Goal: Task Accomplishment & Management: Use online tool/utility

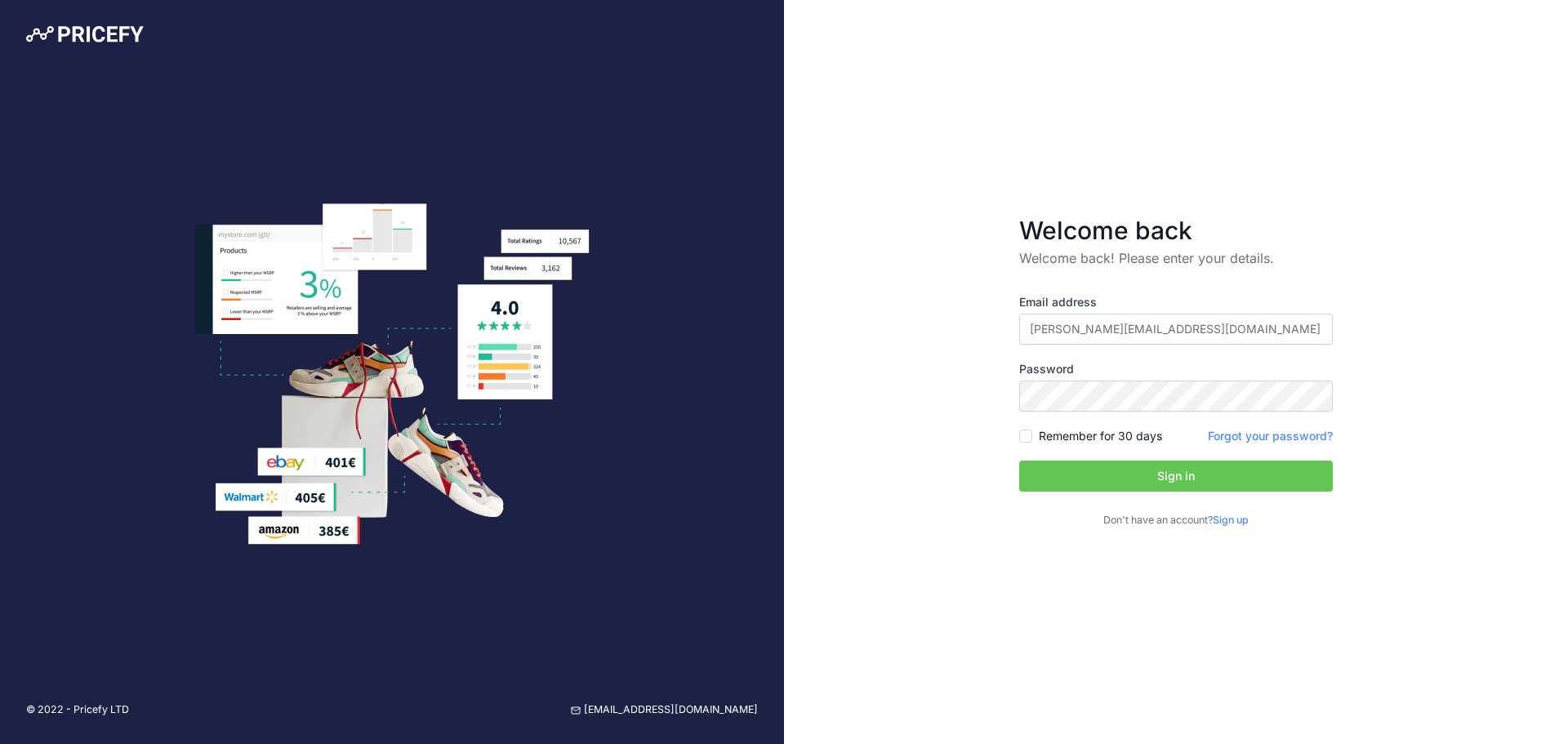
click at [1174, 473] on button "Sign in" at bounding box center [1176, 476] width 314 height 31
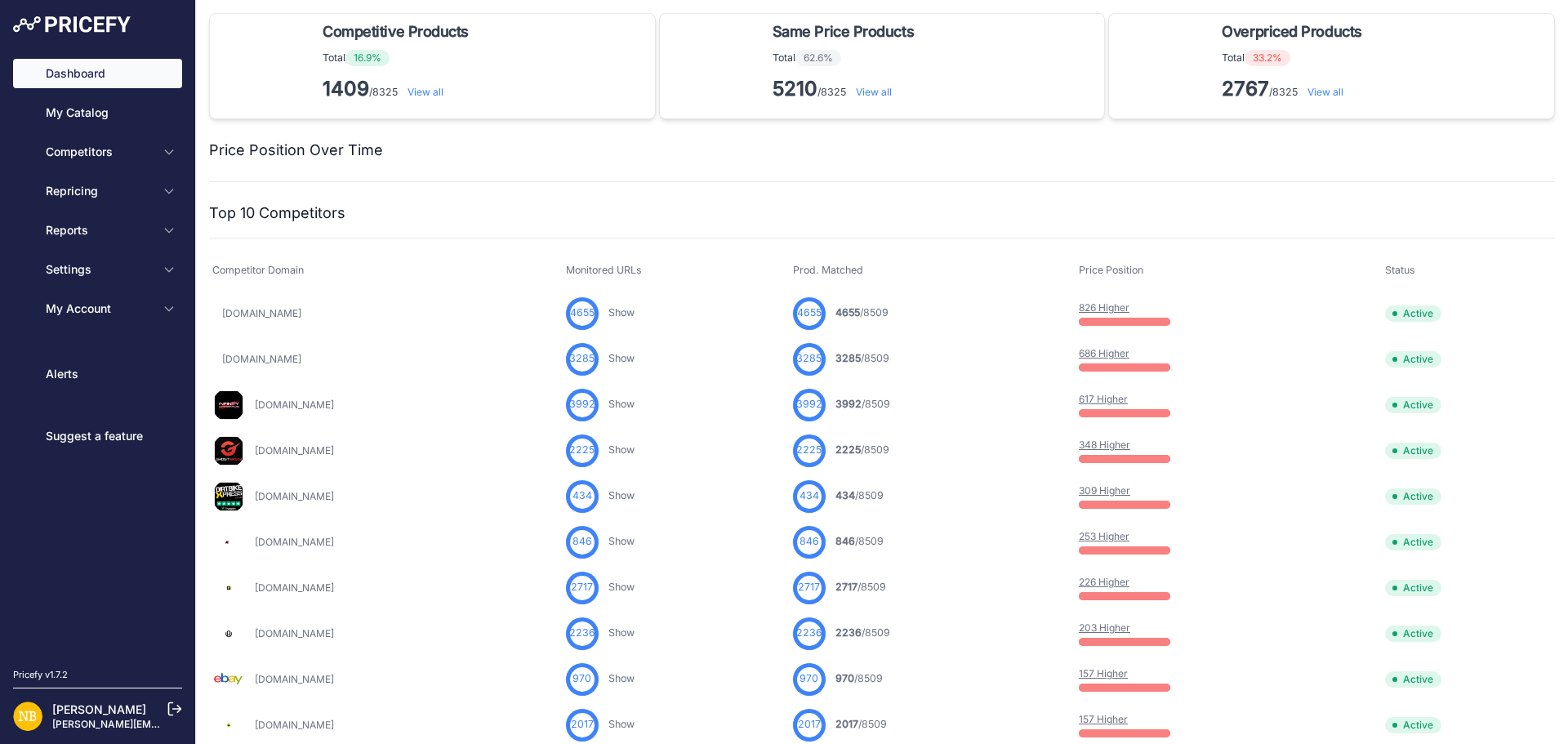
click at [964, 314] on div "4655 4655 /8509 You are not monitoring any URL of this competitor yet" at bounding box center [932, 313] width 280 height 32
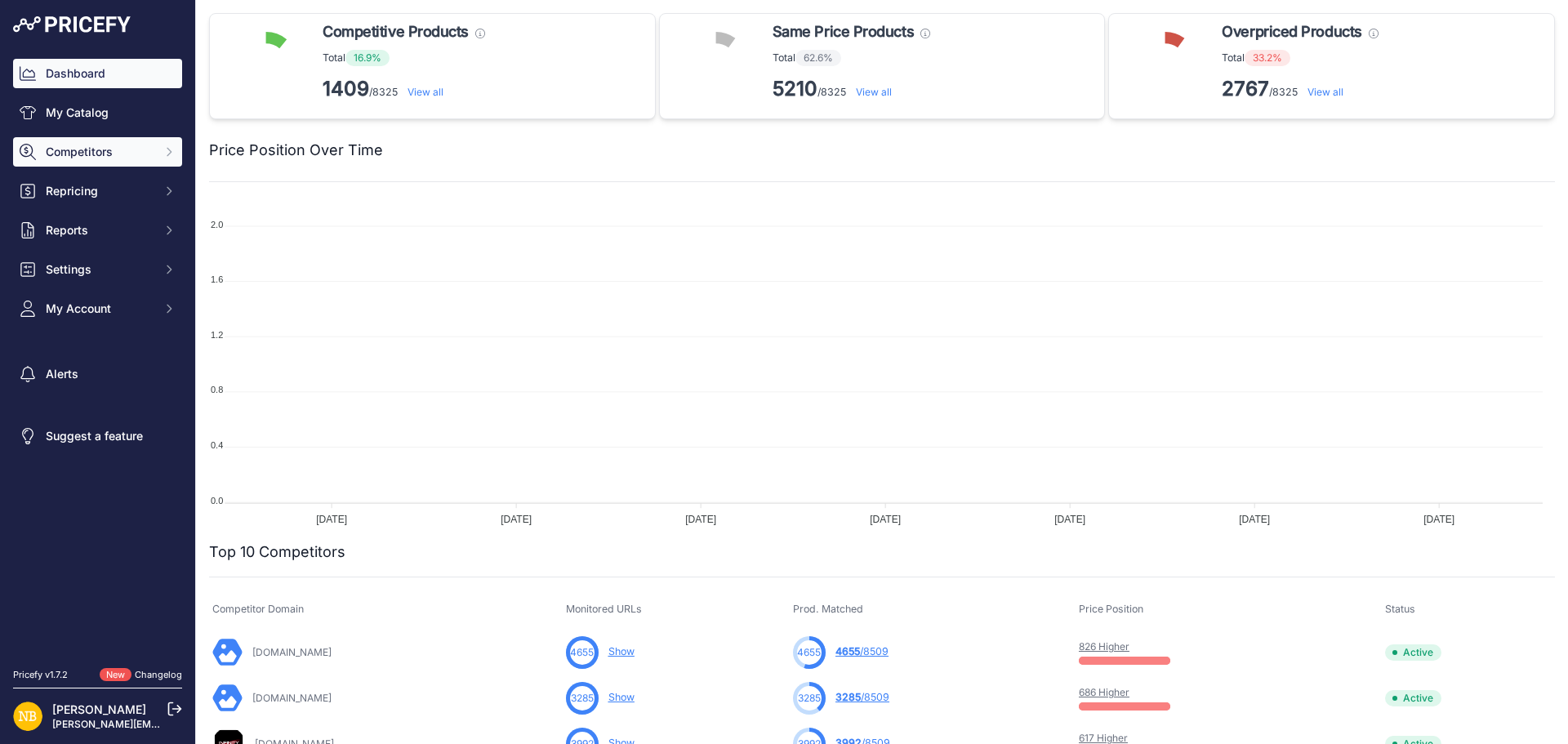
click at [155, 146] on button "Competitors" at bounding box center [97, 152] width 169 height 30
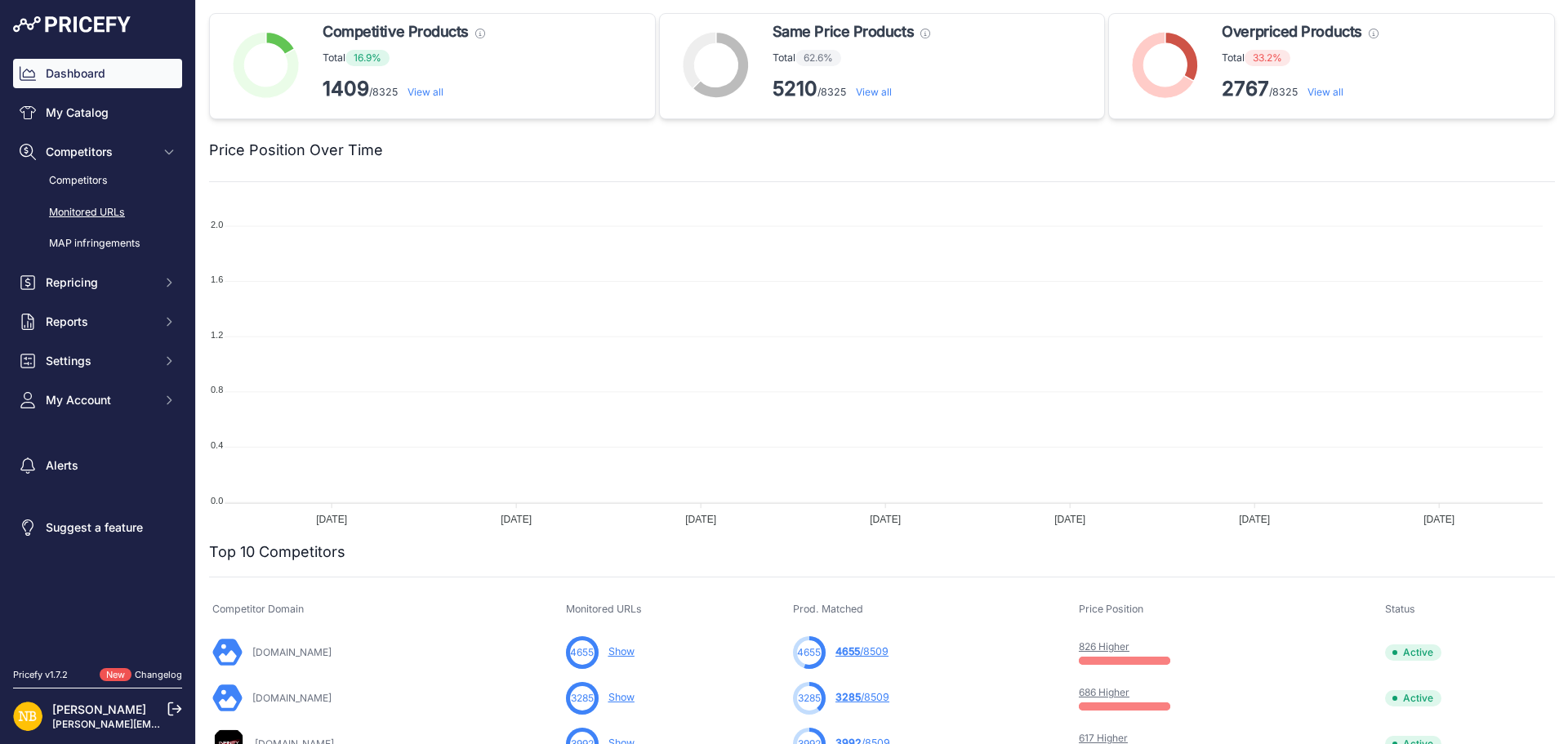
click at [102, 210] on link "Monitored URLs" at bounding box center [97, 212] width 169 height 29
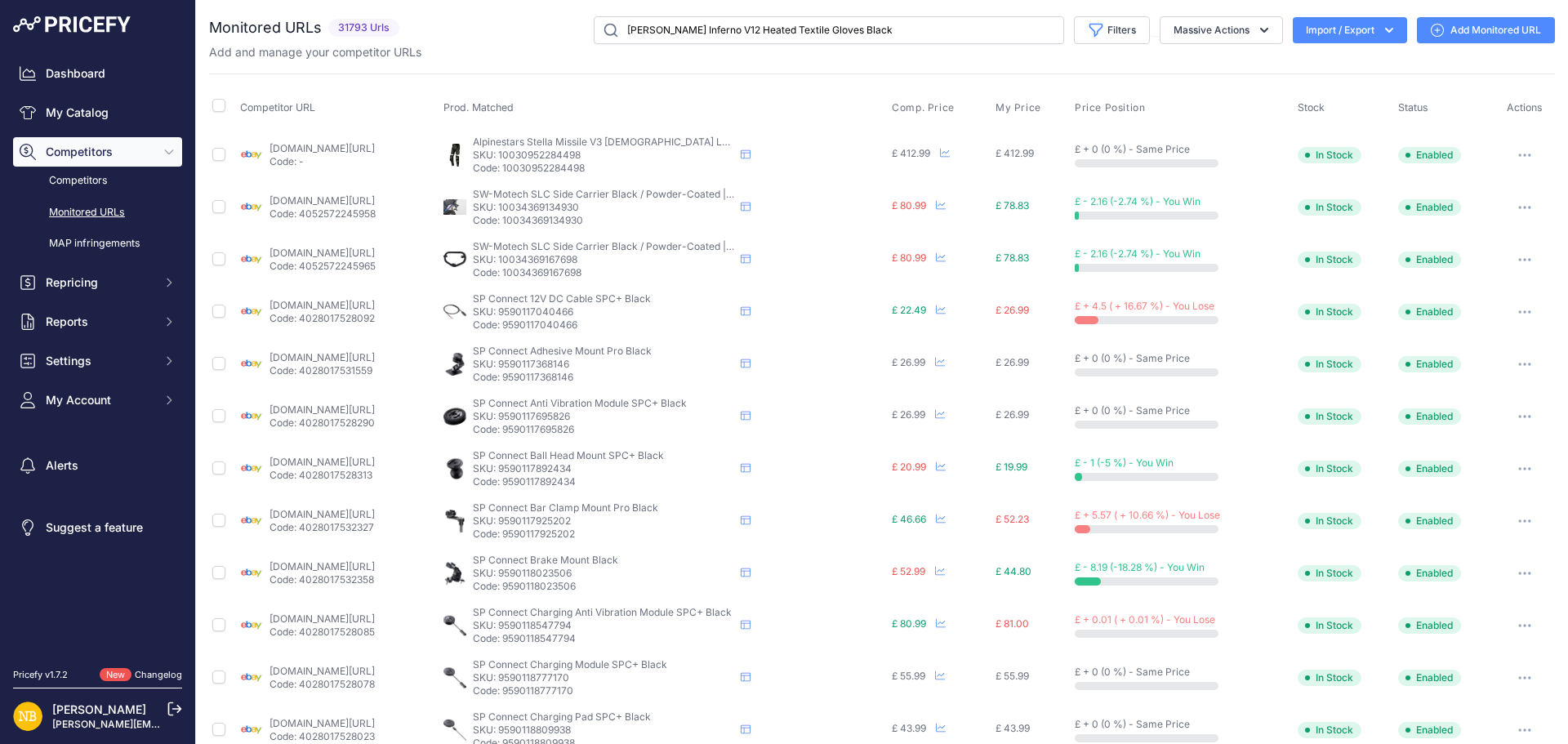
type input "[PERSON_NAME] Inferno V12 Heated Textile Gloves Black"
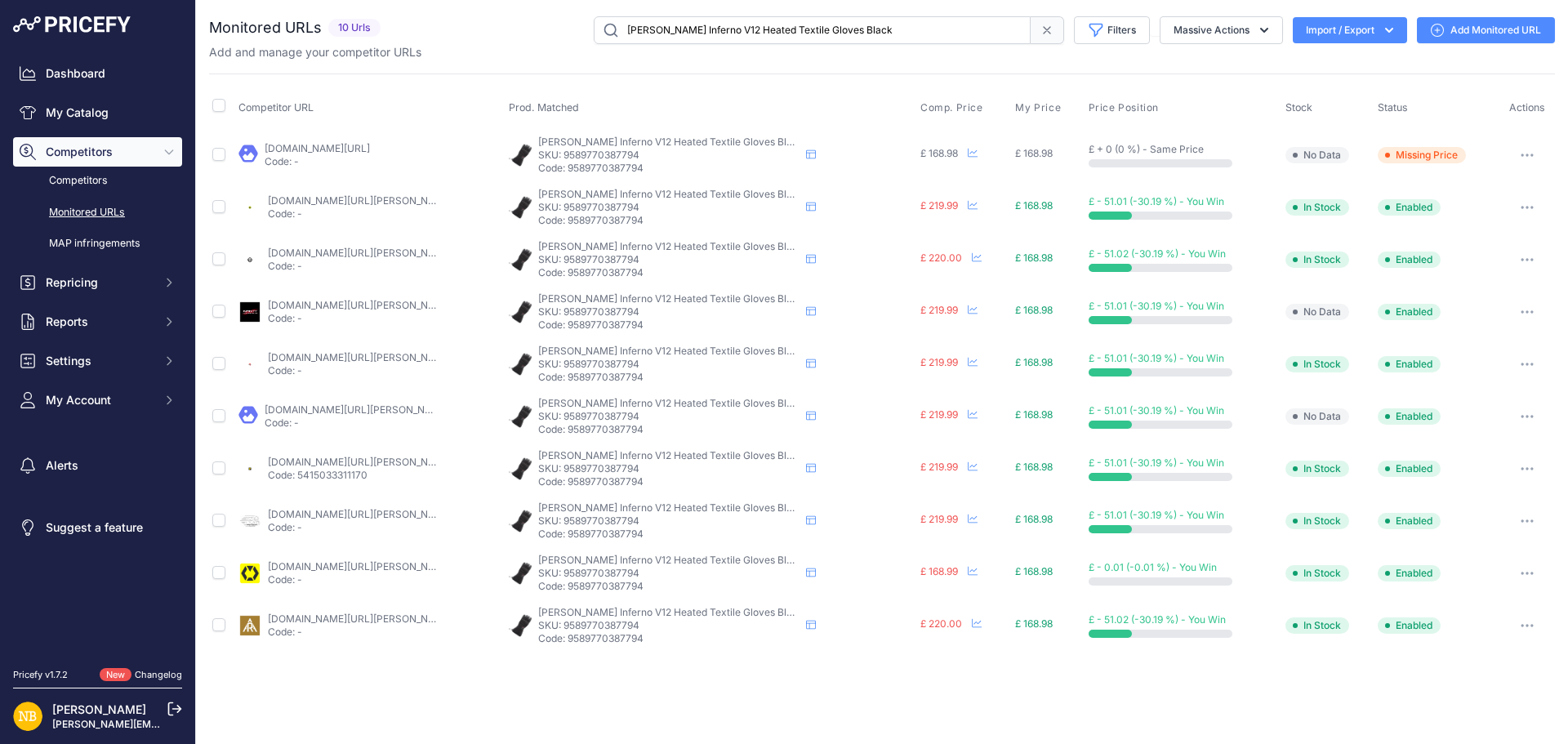
click at [370, 147] on link "[DOMAIN_NAME][URL]" at bounding box center [317, 148] width 105 height 12
click at [968, 208] on icon at bounding box center [973, 205] width 10 height 10
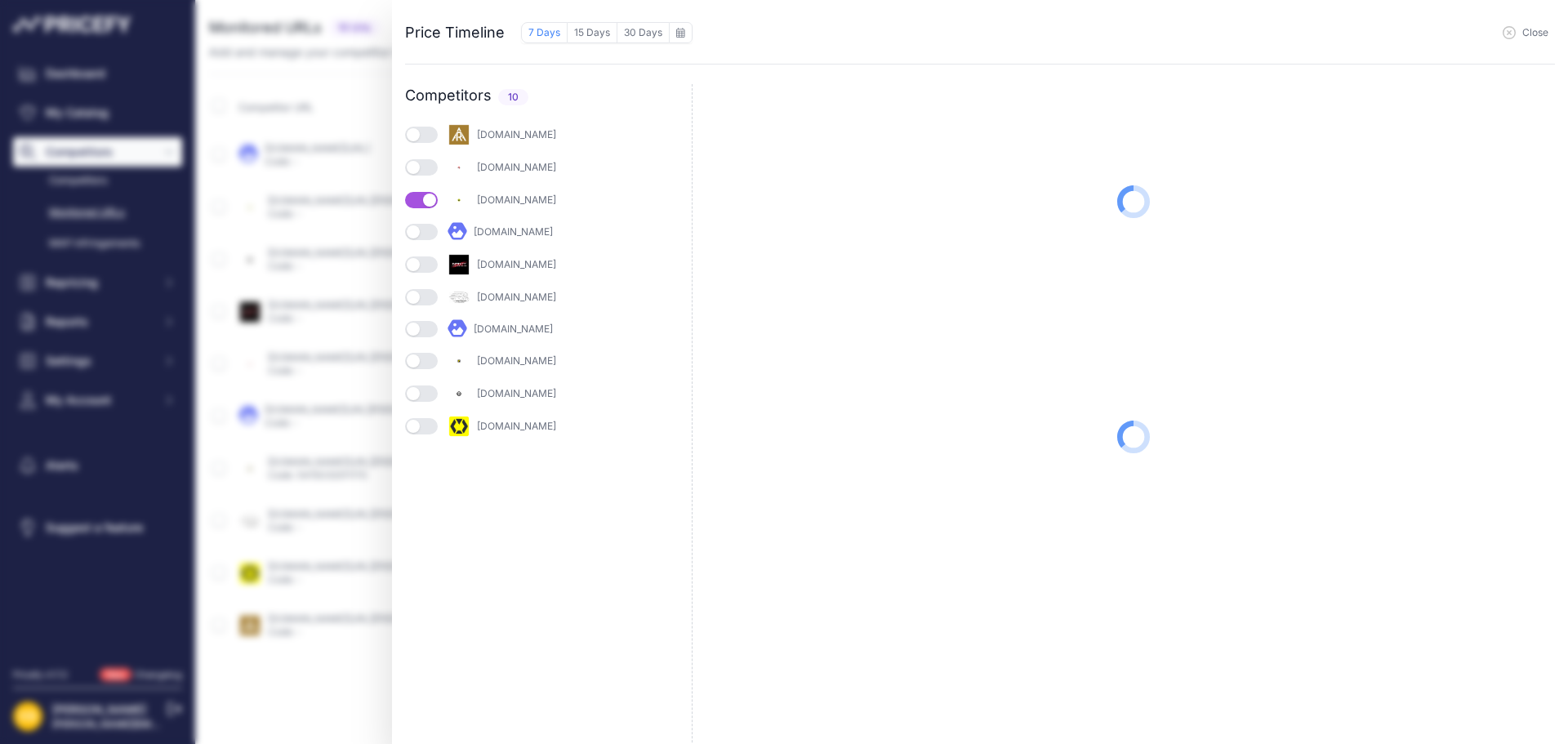
click at [1533, 33] on span "Close" at bounding box center [1536, 32] width 26 height 13
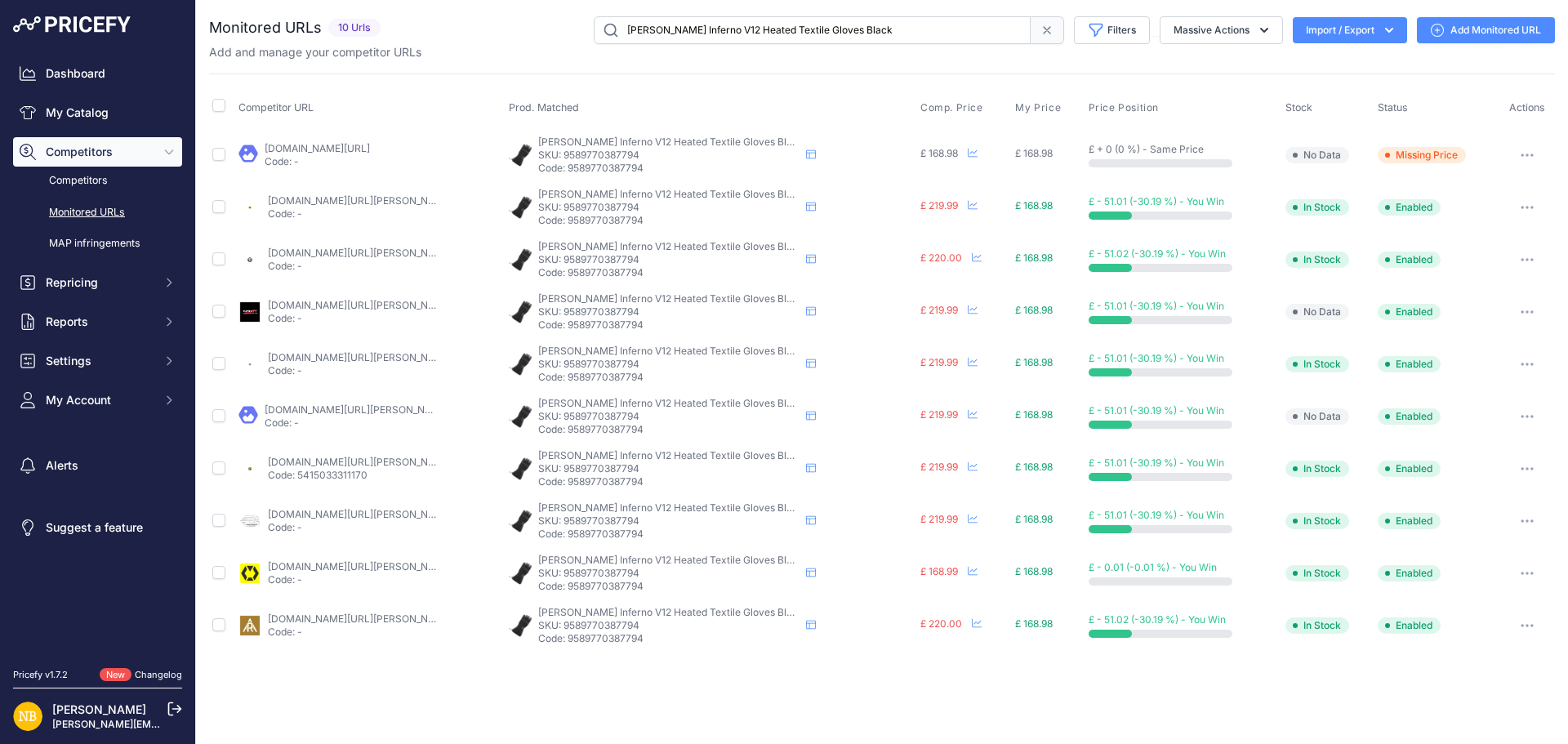
click at [385, 566] on link "[DOMAIN_NAME][URL][PERSON_NAME]" at bounding box center [360, 566] width 185 height 12
click at [968, 149] on icon at bounding box center [973, 152] width 10 height 10
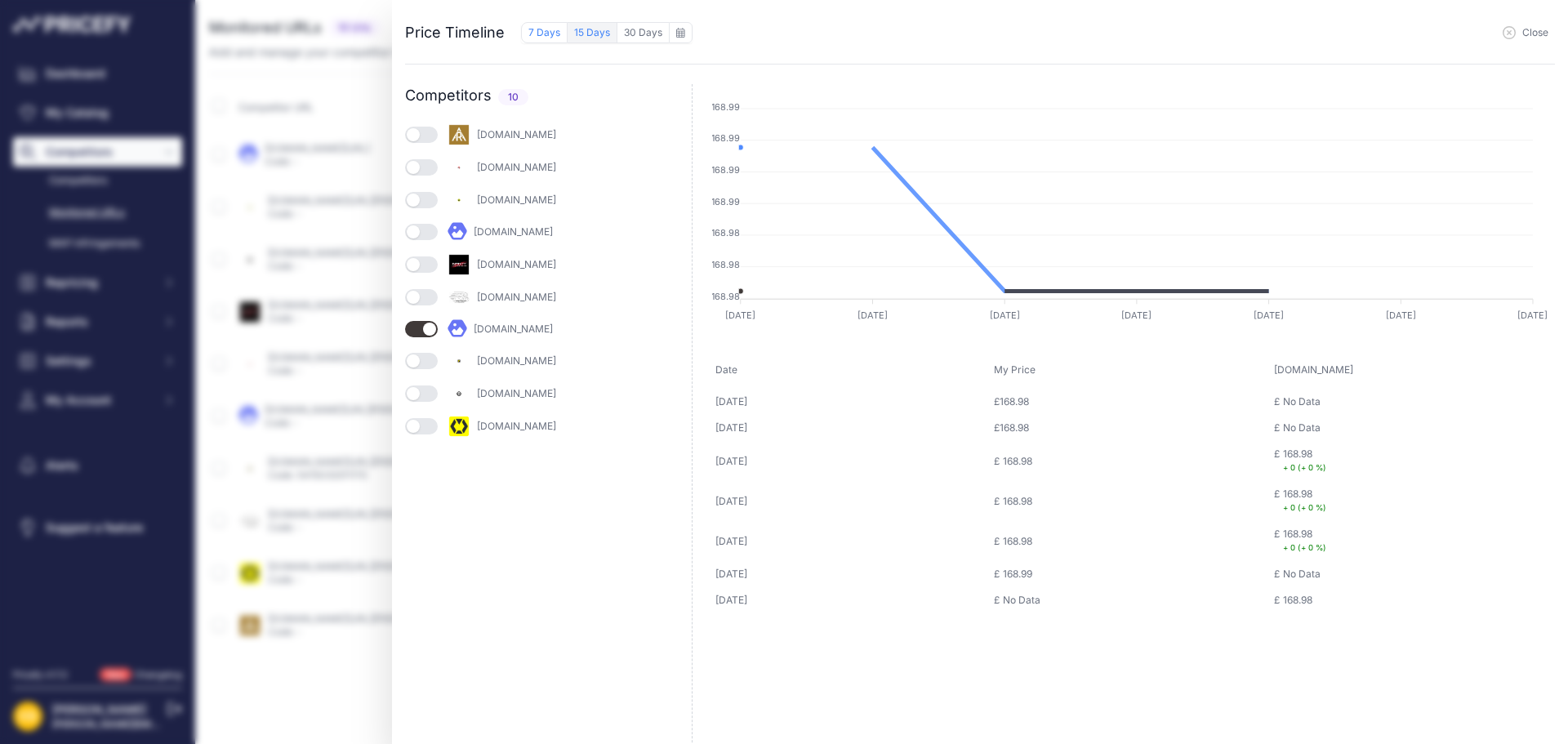
click at [586, 34] on button "15 Days" at bounding box center [592, 32] width 50 height 21
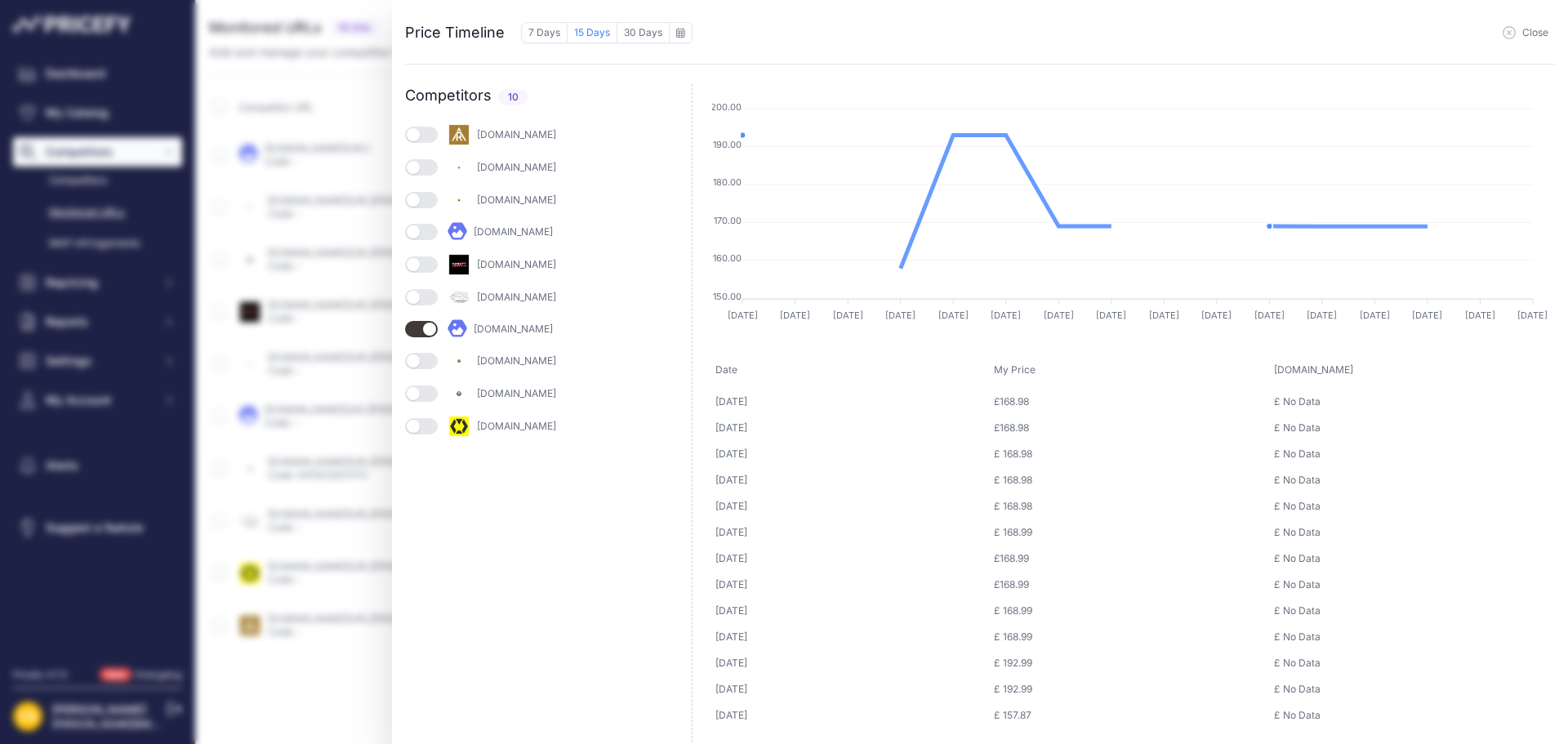
click at [1524, 30] on span "Close" at bounding box center [1536, 32] width 26 height 13
